Goal: Information Seeking & Learning: Check status

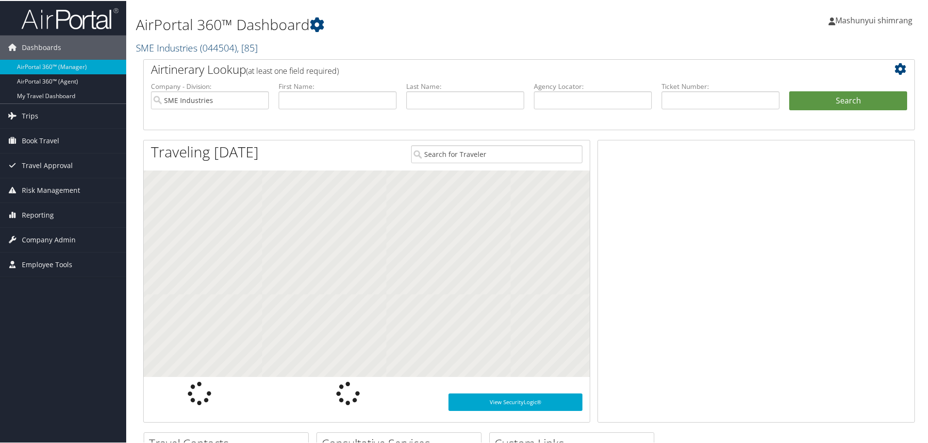
click at [195, 42] on link "SME Industries ( 044504 ) , [ 85 ]" at bounding box center [197, 46] width 122 height 13
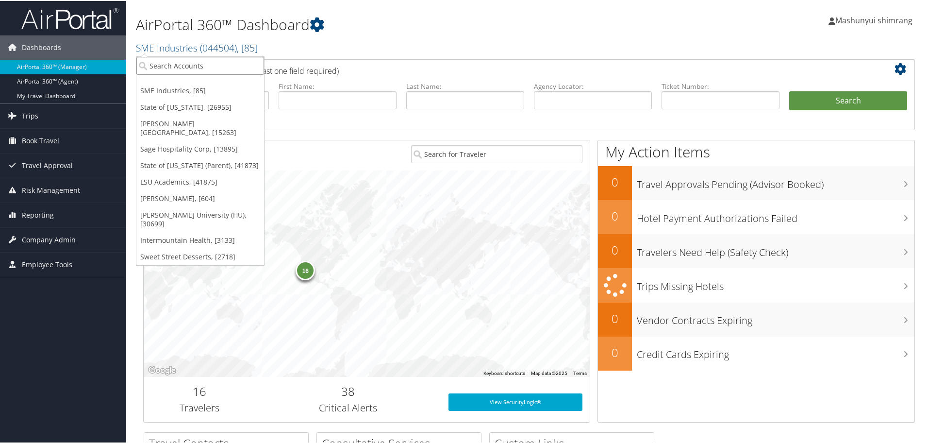
click at [168, 66] on input "search" at bounding box center [200, 65] width 128 height 18
paste input "State of [US_STATE]"
type input "State of [US_STATE]"
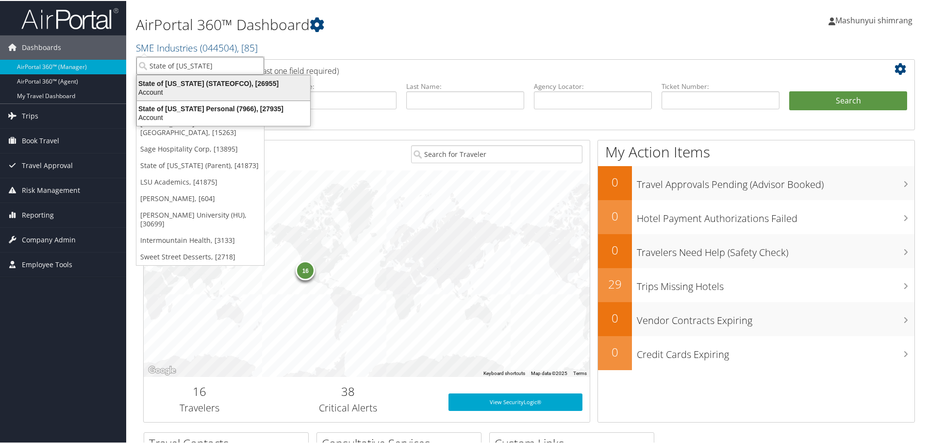
click at [198, 88] on div "Account" at bounding box center [223, 91] width 185 height 9
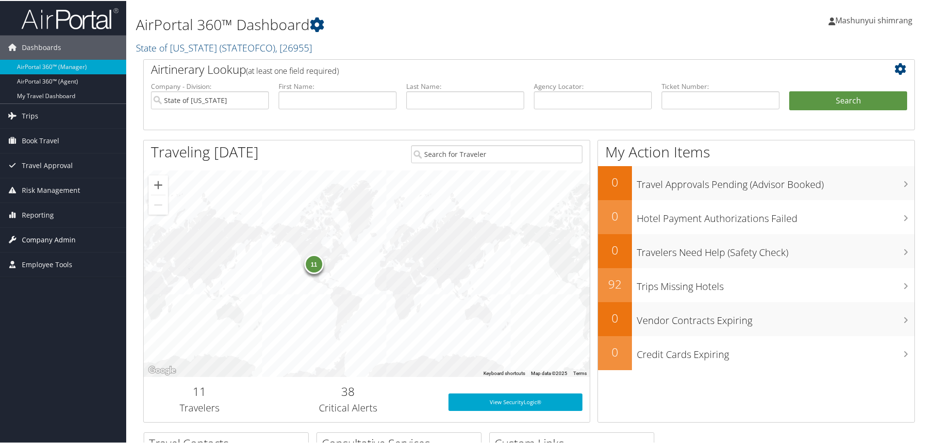
click at [60, 236] on span "Company Admin" at bounding box center [49, 239] width 54 height 24
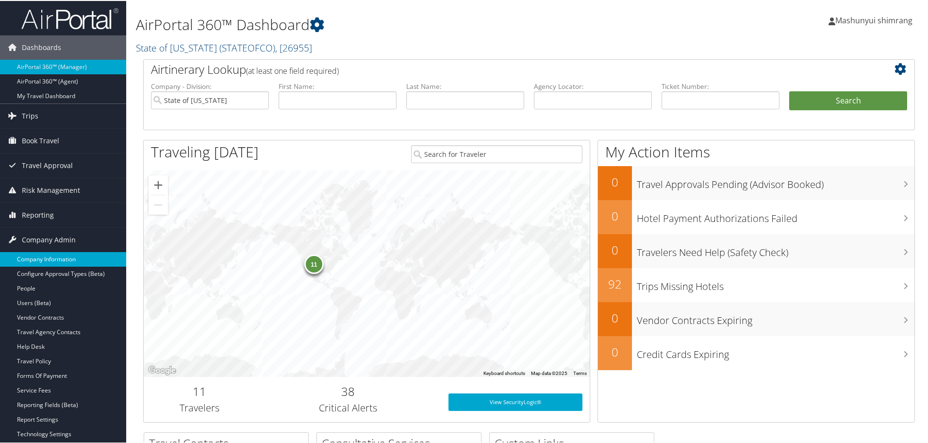
click at [58, 258] on link "Company Information" at bounding box center [63, 258] width 126 height 15
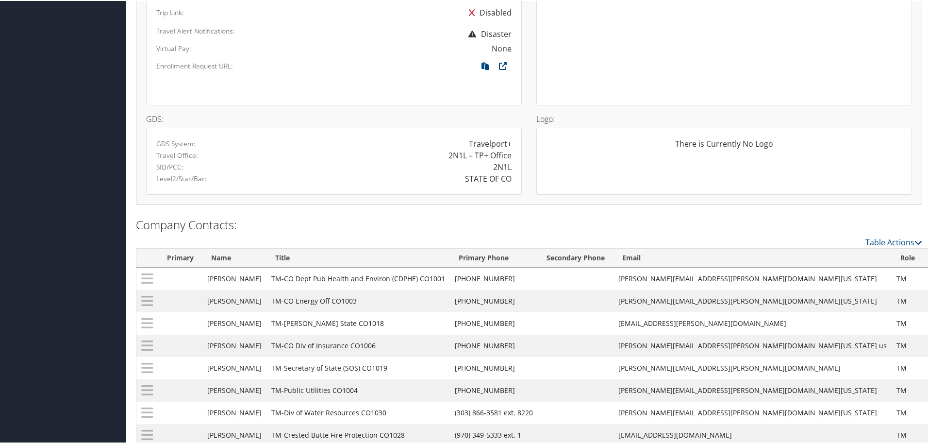
scroll to position [652, 0]
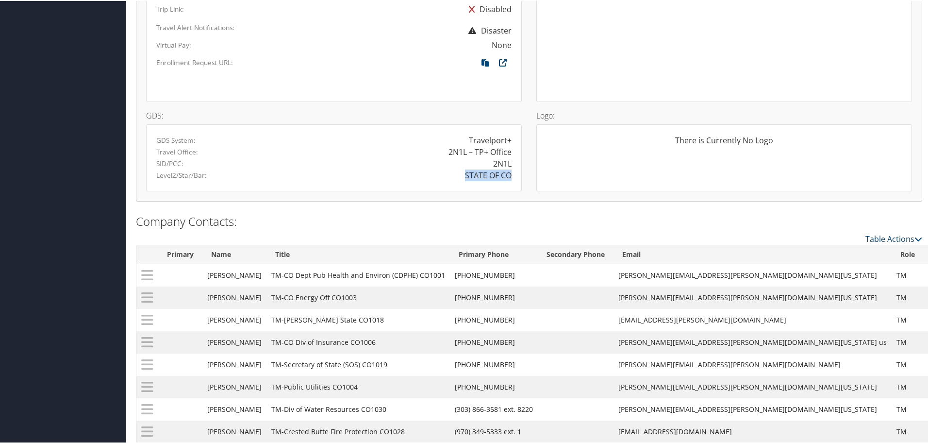
drag, startPoint x: 464, startPoint y: 176, endPoint x: 507, endPoint y: 172, distance: 43.3
click at [507, 172] on div "STATE OF CO" at bounding box center [488, 174] width 47 height 12
copy div "STATE OF CO"
click at [365, 181] on div "GDS System: Travelport+ Travel Office: 2N1L – TP+ Office SID/PCC: 2N1L Level2/S…" at bounding box center [334, 156] width 376 height 67
drag, startPoint x: 462, startPoint y: 174, endPoint x: 509, endPoint y: 175, distance: 47.6
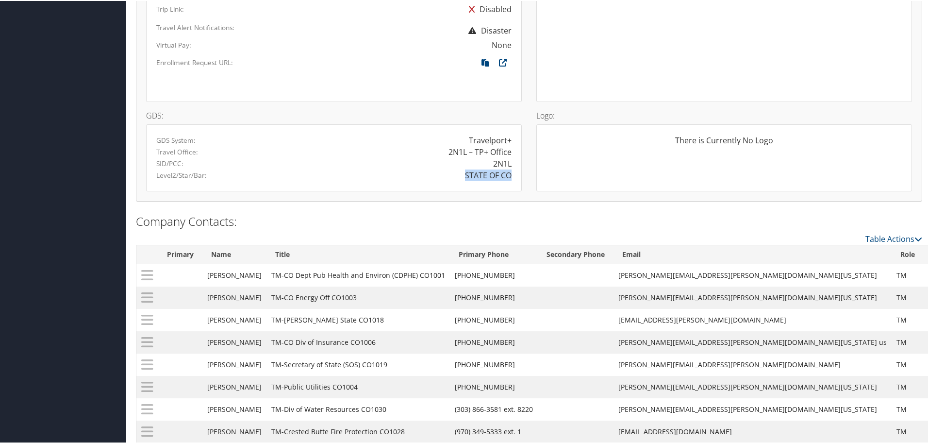
click at [509, 175] on div "STATE OF CO" at bounding box center [426, 174] width 185 height 12
copy div "STATE OF CO"
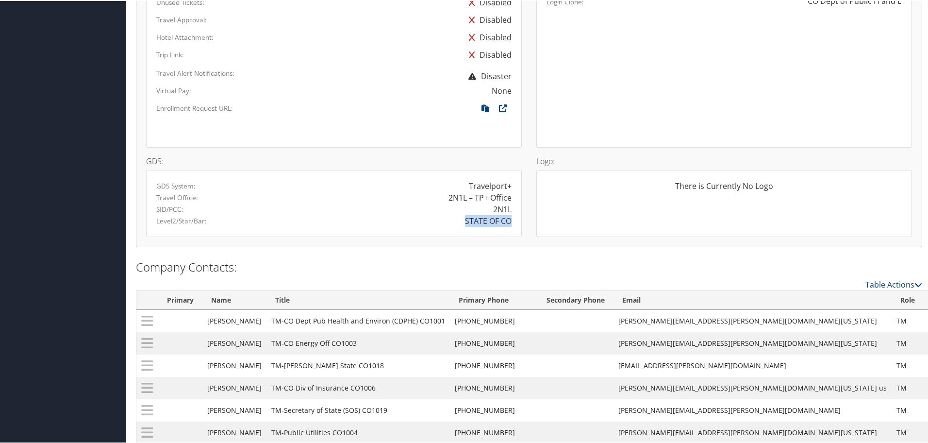
scroll to position [470, 0]
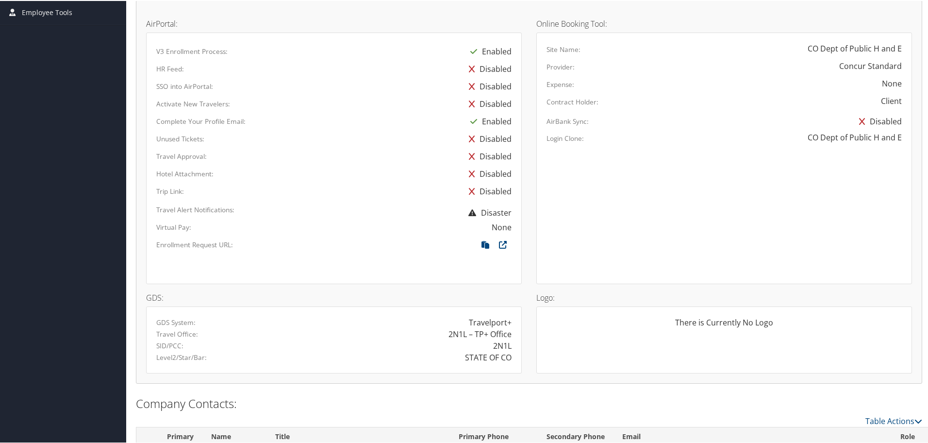
click at [413, 395] on h2 "Company Contacts:" at bounding box center [529, 402] width 786 height 17
drag, startPoint x: 460, startPoint y: 351, endPoint x: 516, endPoint y: 357, distance: 56.1
click at [516, 357] on div "STATE OF CO" at bounding box center [426, 357] width 185 height 12
click at [512, 358] on div "STATE OF CO" at bounding box center [426, 357] width 185 height 12
click at [495, 355] on div "STATE OF CO" at bounding box center [488, 357] width 47 height 12
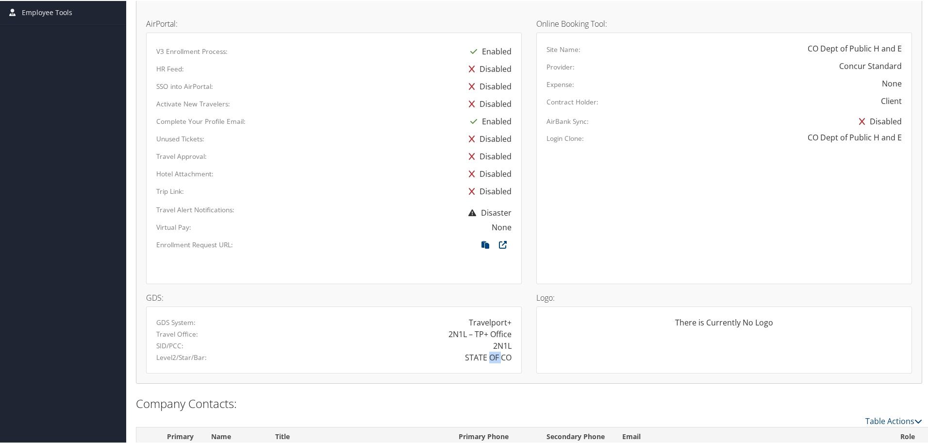
click at [495, 355] on div "STATE OF CO" at bounding box center [488, 357] width 47 height 12
copy div "STATE OF CO"
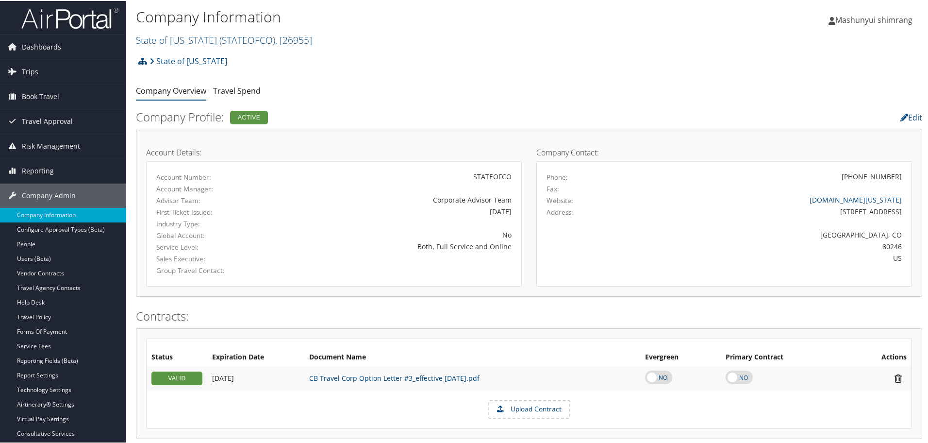
scroll to position [0, 0]
click at [37, 164] on span "Reporting" at bounding box center [38, 170] width 32 height 24
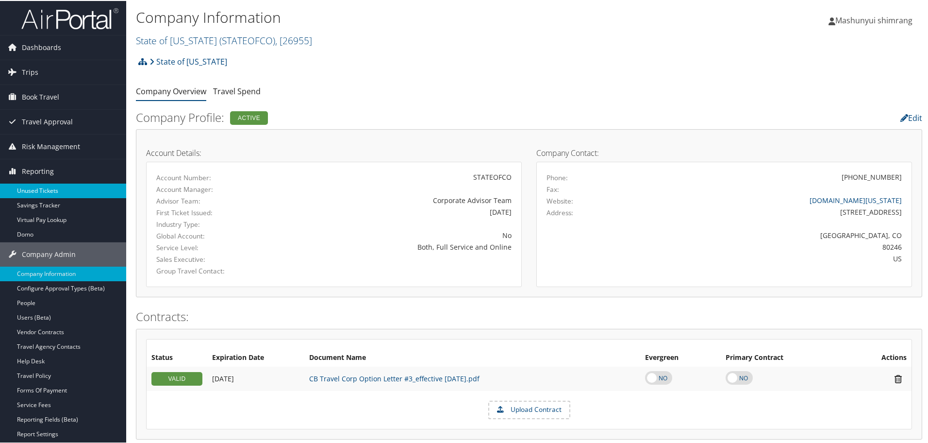
click at [44, 185] on link "Unused Tickets" at bounding box center [63, 190] width 126 height 15
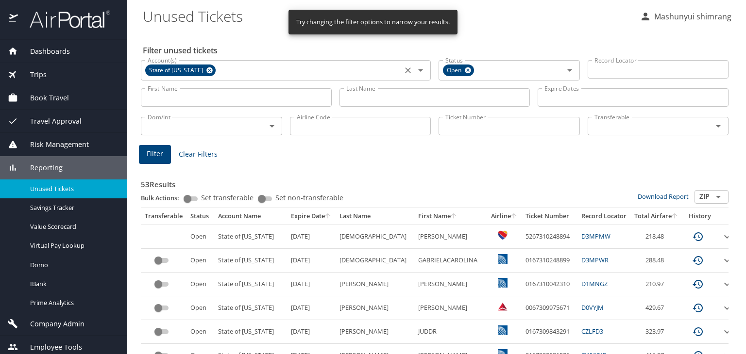
drag, startPoint x: 205, startPoint y: 71, endPoint x: 285, endPoint y: 78, distance: 80.9
click at [206, 70] on icon at bounding box center [209, 70] width 6 height 6
click at [465, 68] on icon at bounding box center [468, 70] width 6 height 6
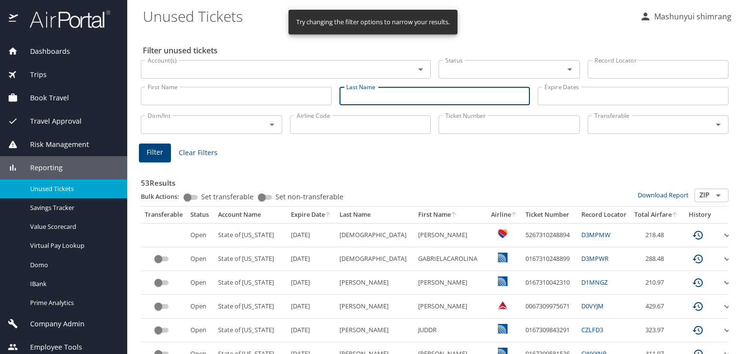
click at [359, 96] on input "Last Name" at bounding box center [434, 96] width 191 height 18
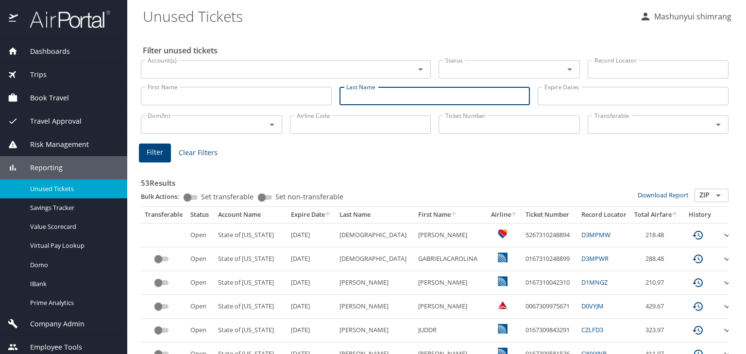
paste input "Eisemann"
type input "Eisemann"
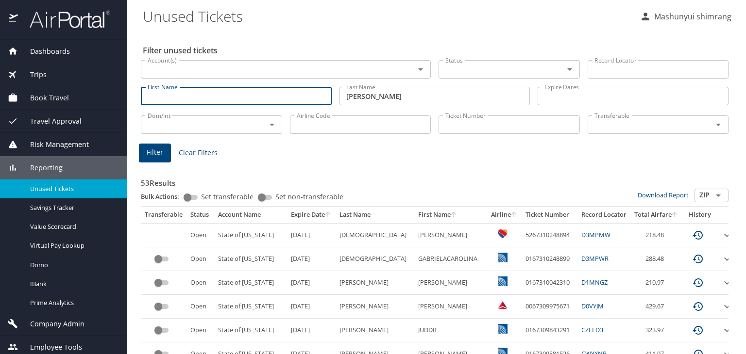
click at [258, 100] on input "First Name" at bounding box center [236, 96] width 191 height 18
paste input "Maria"
click at [167, 154] on button "Filter" at bounding box center [155, 153] width 32 height 19
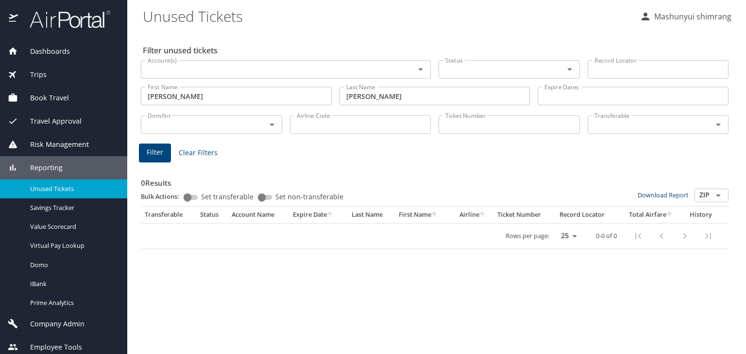
click at [291, 98] on input "Maria" at bounding box center [236, 96] width 191 height 18
type input "M"
click at [159, 155] on span "Filter" at bounding box center [155, 153] width 17 height 12
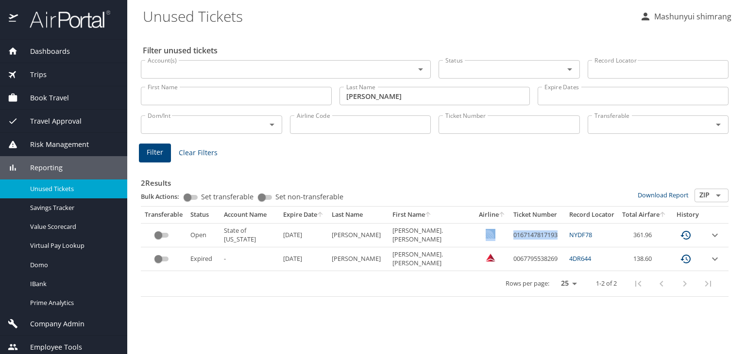
drag, startPoint x: 541, startPoint y: 234, endPoint x: 484, endPoint y: 232, distance: 57.4
click at [484, 232] on tr "Open State of Colorado 12/19/2025 EISEMANN MARIA.DIBIASE 0167147817193 NYDF78 3…" at bounding box center [434, 235] width 587 height 24
copy tr "0167147817193"
copy td "EISEMANN"
drag, startPoint x: 385, startPoint y: 235, endPoint x: 350, endPoint y: 234, distance: 35.0
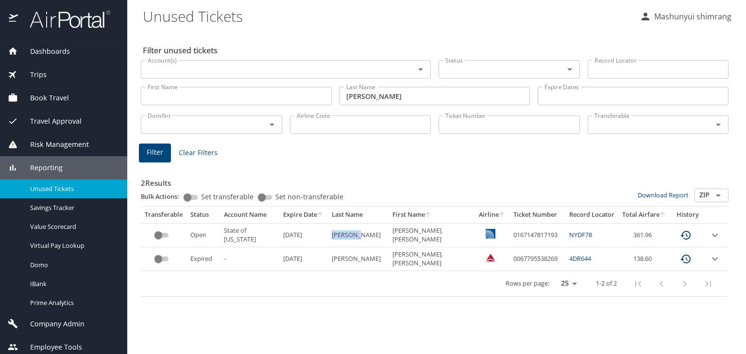
click at [350, 234] on td "EISEMANN" at bounding box center [358, 235] width 61 height 24
copy td "MARIA."
drag, startPoint x: 397, startPoint y: 234, endPoint x: 416, endPoint y: 237, distance: 18.8
click at [416, 237] on td "MARIA.DIBIASE" at bounding box center [431, 235] width 87 height 24
click at [355, 179] on h3 "2 Results" at bounding box center [434, 180] width 587 height 17
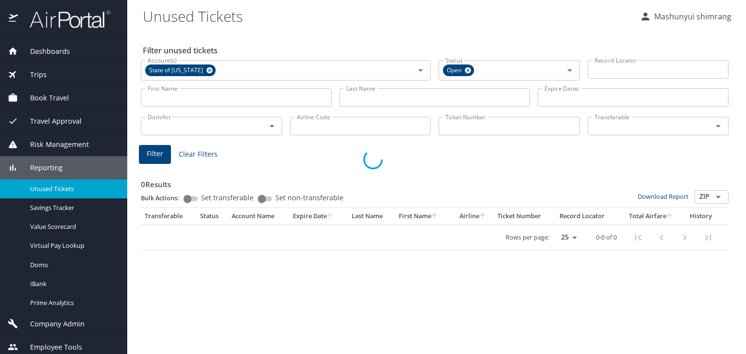
click at [68, 25] on img at bounding box center [64, 19] width 91 height 19
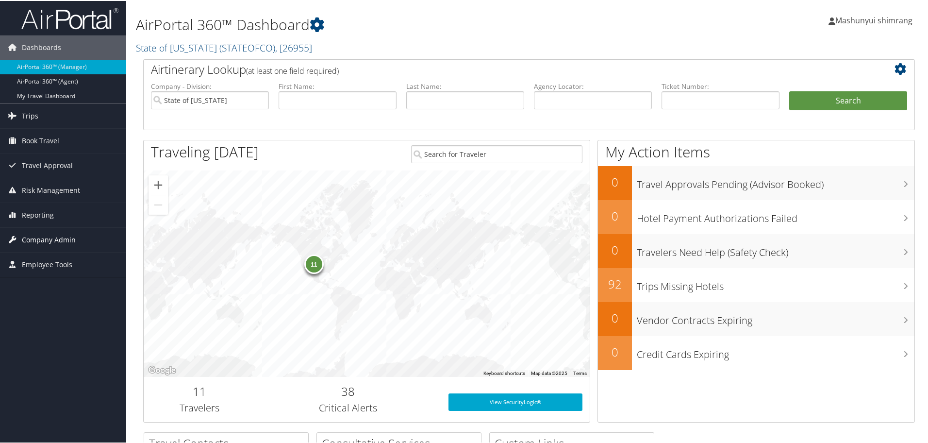
click at [66, 238] on span "Company Admin" at bounding box center [49, 239] width 54 height 24
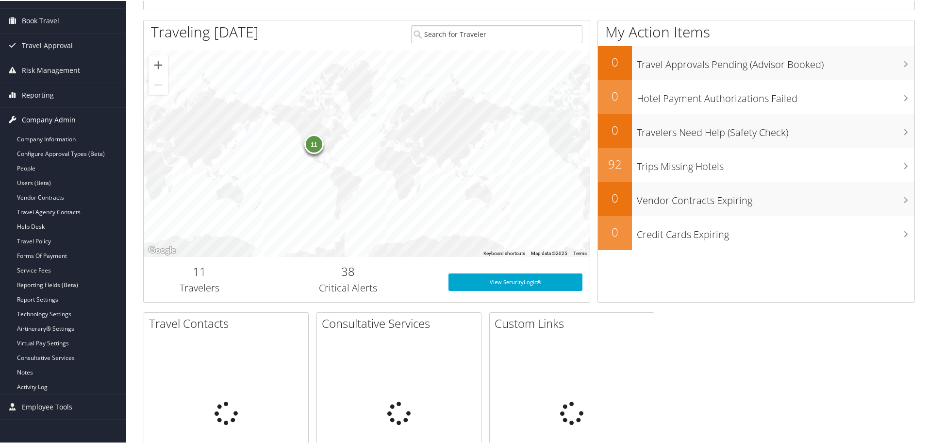
scroll to position [121, 0]
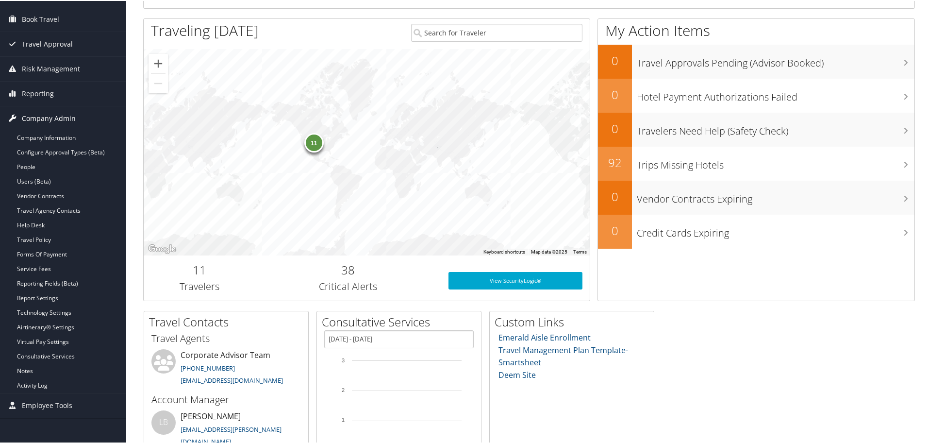
click at [66, 238] on link "Travel Policy" at bounding box center [63, 239] width 126 height 15
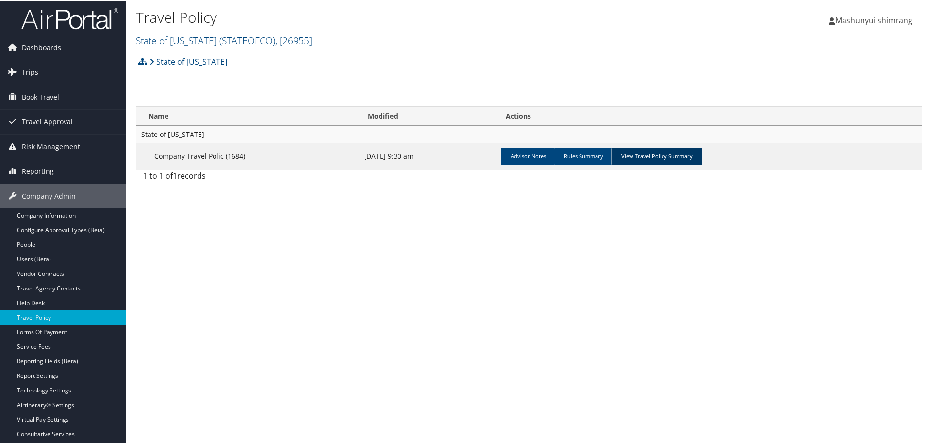
click at [621, 153] on link "View Travel Policy Summary" at bounding box center [656, 155] width 91 height 17
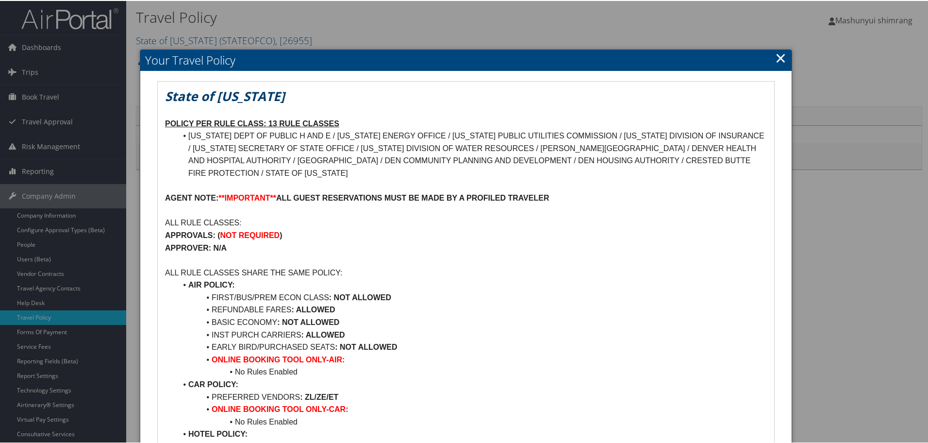
scroll to position [61, 0]
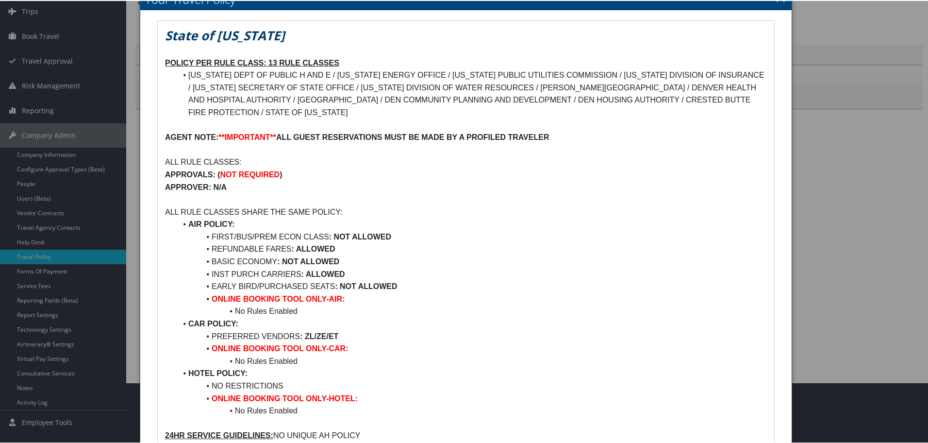
drag, startPoint x: 207, startPoint y: 232, endPoint x: 420, endPoint y: 236, distance: 213.2
click at [420, 236] on li "FIRST/BUS/PREM ECON CLASS : NOT ALLOWED" at bounding box center [472, 236] width 590 height 13
drag, startPoint x: 234, startPoint y: 308, endPoint x: 342, endPoint y: 313, distance: 107.9
click at [342, 313] on li "No Rules Enabled" at bounding box center [472, 310] width 590 height 13
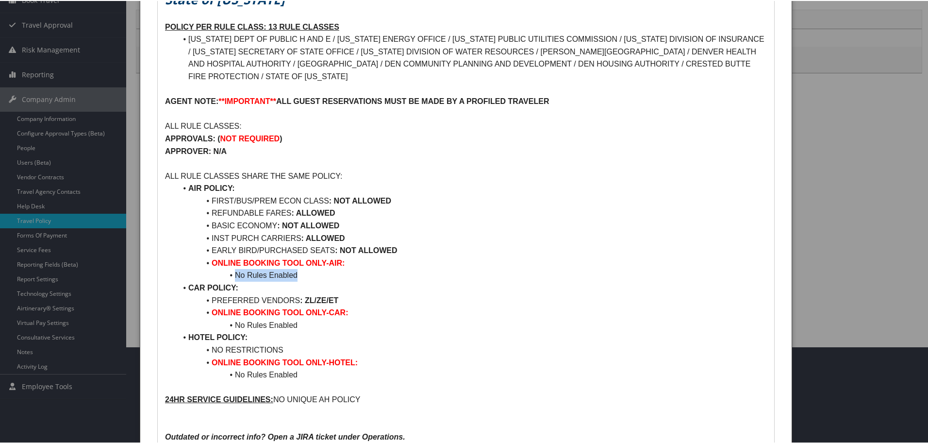
scroll to position [121, 0]
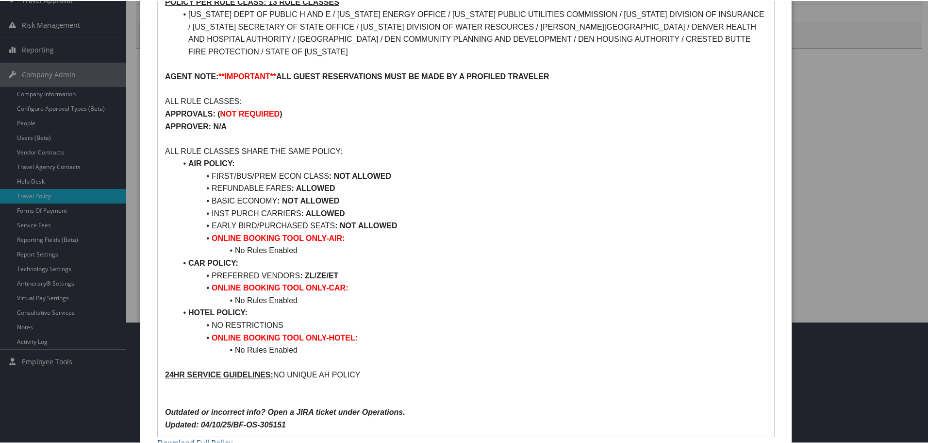
click at [366, 271] on li "PREFERRED VENDORS : ZL/ZE/ET" at bounding box center [472, 274] width 590 height 13
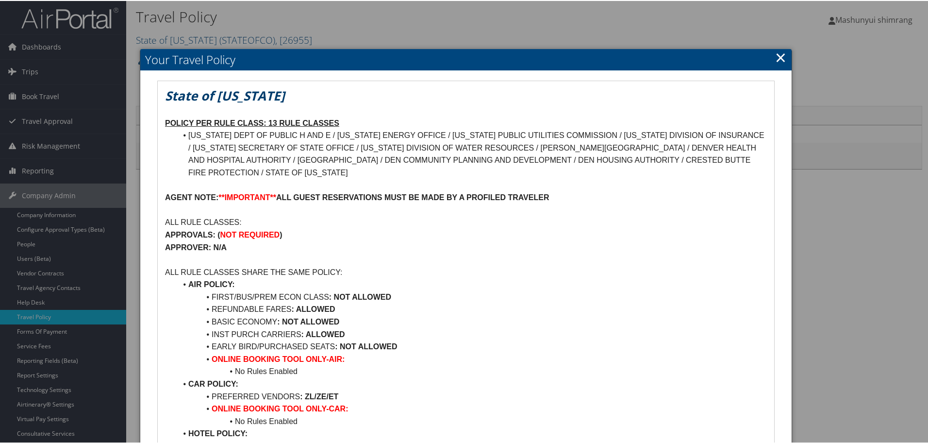
scroll to position [0, 0]
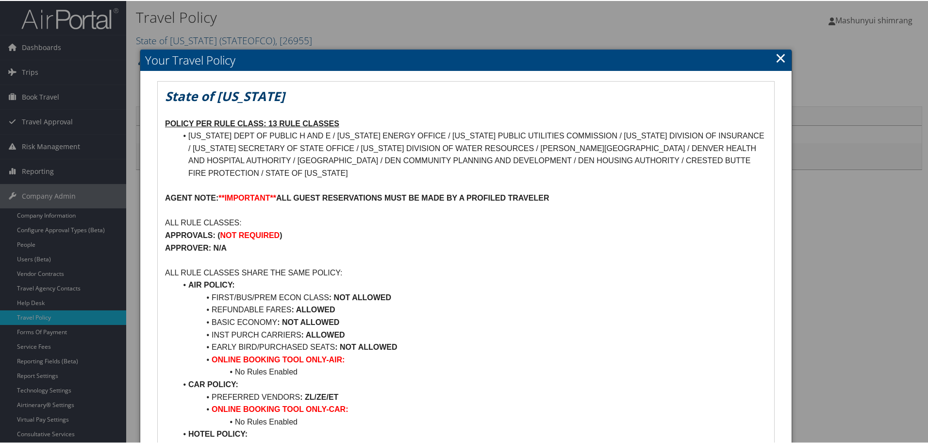
click at [775, 58] on link "×" at bounding box center [780, 56] width 11 height 19
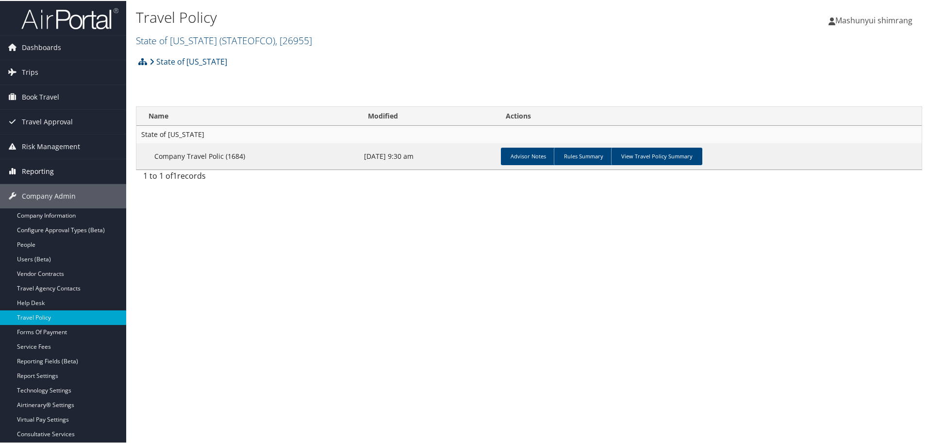
click at [39, 169] on span "Reporting" at bounding box center [38, 170] width 32 height 24
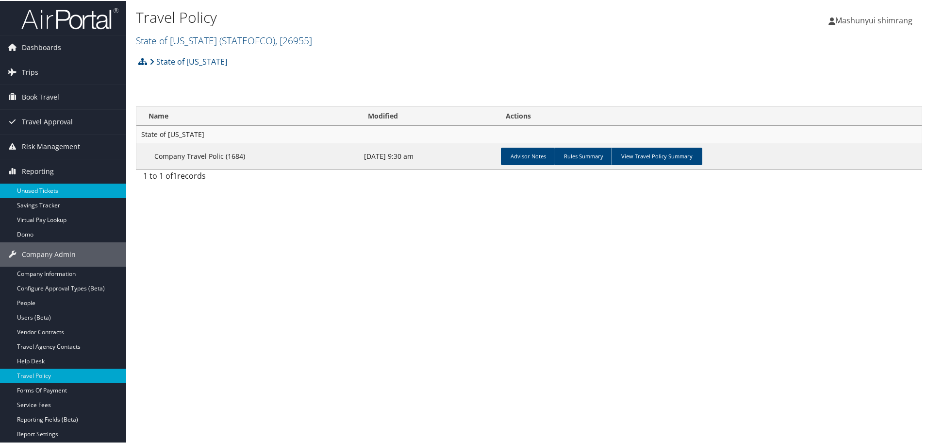
click at [49, 188] on link "Unused Tickets" at bounding box center [63, 190] width 126 height 15
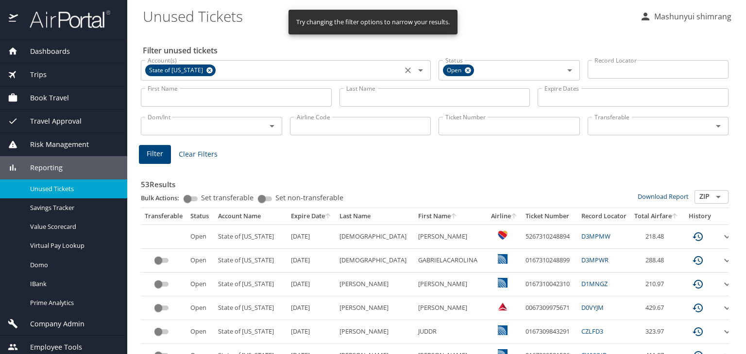
click at [206, 69] on icon at bounding box center [209, 70] width 7 height 11
click at [465, 68] on icon at bounding box center [468, 70] width 6 height 6
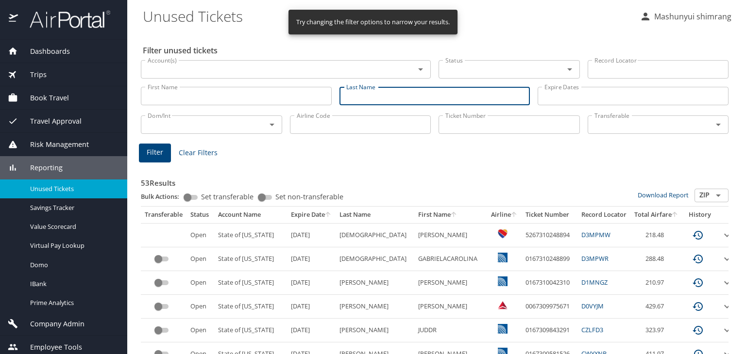
click at [393, 101] on input "Last Name" at bounding box center [434, 96] width 191 height 18
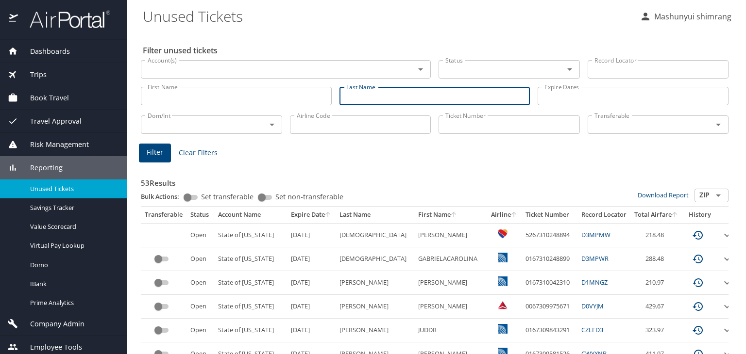
paste input "Eisemann"
type input "Eisemann"
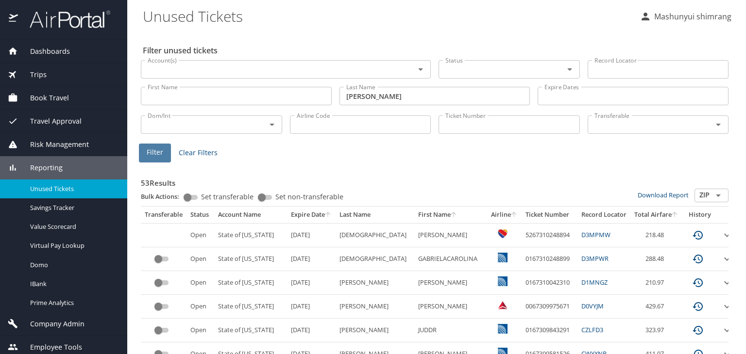
click at [157, 155] on span "Filter" at bounding box center [155, 153] width 17 height 12
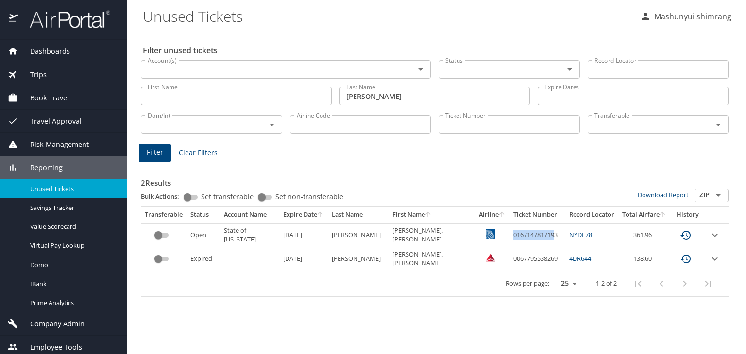
drag, startPoint x: 493, startPoint y: 237, endPoint x: 537, endPoint y: 233, distance: 44.4
click at [537, 233] on td "0167147817193" at bounding box center [537, 235] width 56 height 24
drag, startPoint x: 194, startPoint y: 236, endPoint x: 212, endPoint y: 235, distance: 17.5
click at [212, 235] on td "Open" at bounding box center [202, 235] width 33 height 24
click at [246, 247] on td "custom pagination table" at bounding box center [434, 247] width 587 height 0
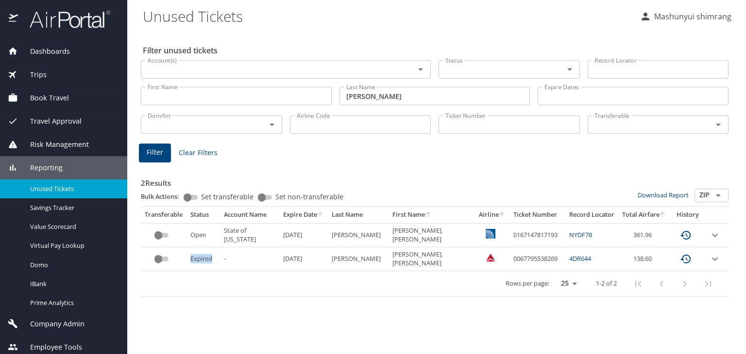
drag, startPoint x: 190, startPoint y: 257, endPoint x: 217, endPoint y: 255, distance: 27.7
click at [217, 255] on td "Expired" at bounding box center [202, 260] width 33 height 24
click at [269, 257] on td "-" at bounding box center [249, 260] width 59 height 24
drag, startPoint x: 541, startPoint y: 235, endPoint x: 494, endPoint y: 238, distance: 46.7
click at [509, 238] on td "0167147817193" at bounding box center [537, 235] width 56 height 24
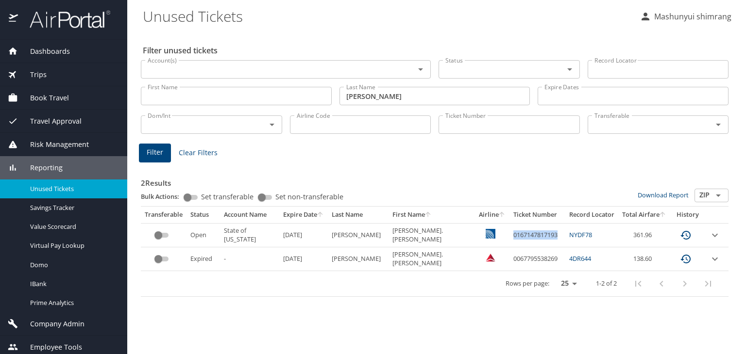
copy td "0167147817193"
